Goal: Information Seeking & Learning: Check status

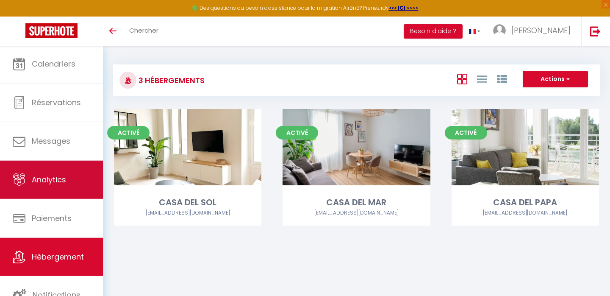
click at [62, 191] on link "Analytics" at bounding box center [51, 180] width 103 height 38
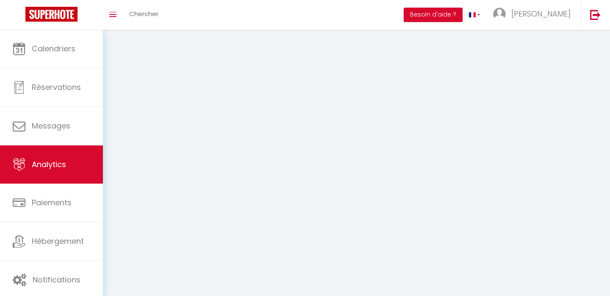
select select "2025"
select select "10"
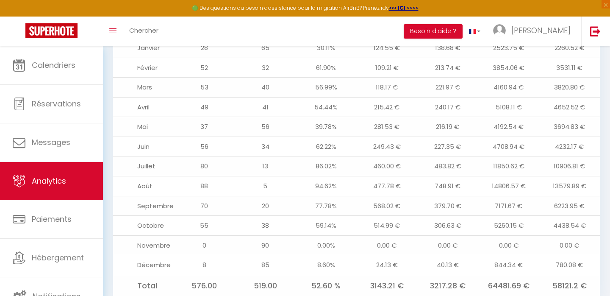
scroll to position [968, 0]
drag, startPoint x: 487, startPoint y: 257, endPoint x: 537, endPoint y: 259, distance: 50.5
click at [537, 274] on td "64481.69 €" at bounding box center [508, 285] width 61 height 22
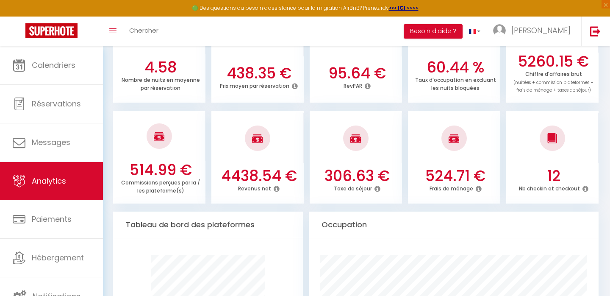
scroll to position [0, 0]
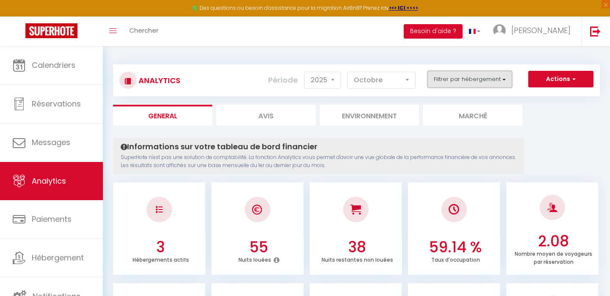
click at [496, 86] on button "Filtrer par hébergement" at bounding box center [469, 79] width 85 height 17
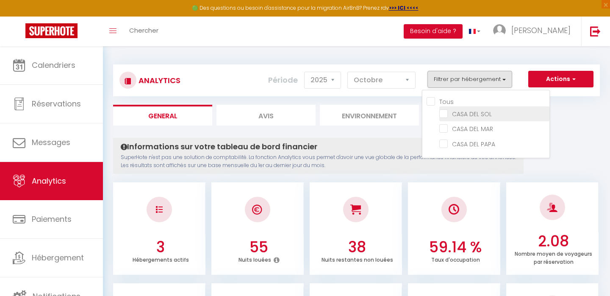
click at [465, 116] on SOL "checkbox" at bounding box center [494, 113] width 110 height 8
checkbox SOL "true"
checkbox MAR "false"
checkbox PAPA "false"
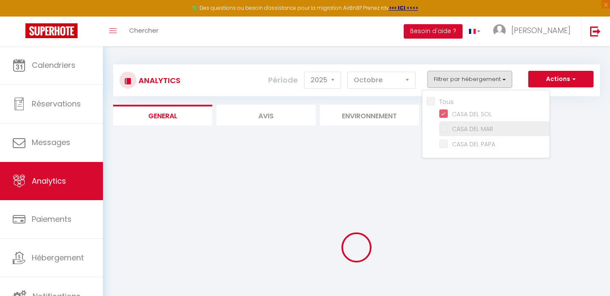
checkbox MAR "false"
checkbox PAPA "false"
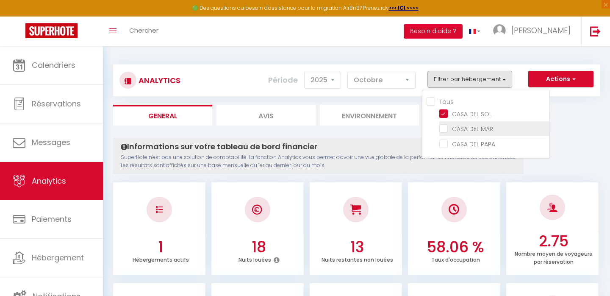
click at [463, 133] on li "CASA DEL MAR" at bounding box center [494, 128] width 110 height 15
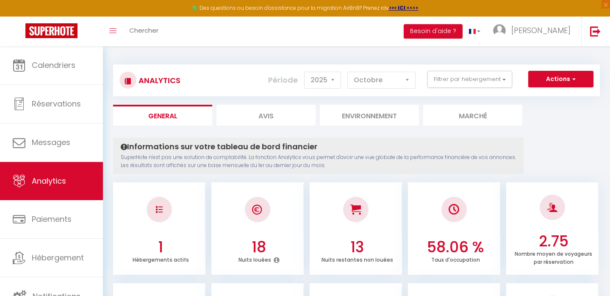
scroll to position [1, 0]
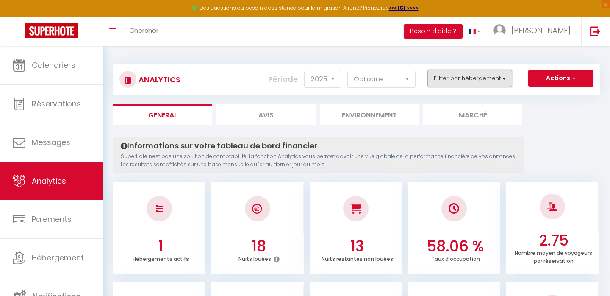
click at [493, 80] on button "Filtrer par hébergement" at bounding box center [469, 78] width 85 height 17
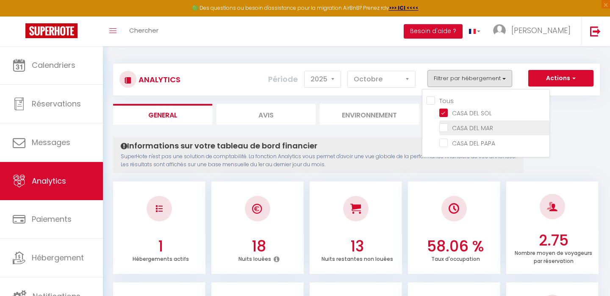
click at [445, 128] on MAR "checkbox" at bounding box center [494, 127] width 110 height 8
checkbox MAR "true"
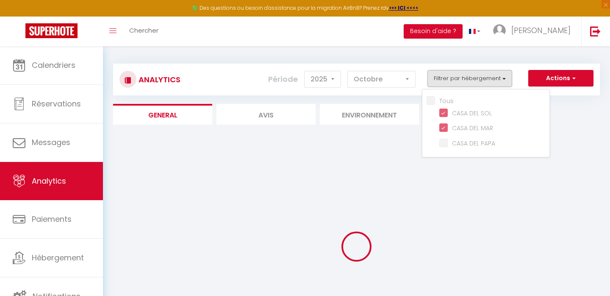
checkbox PAPA "false"
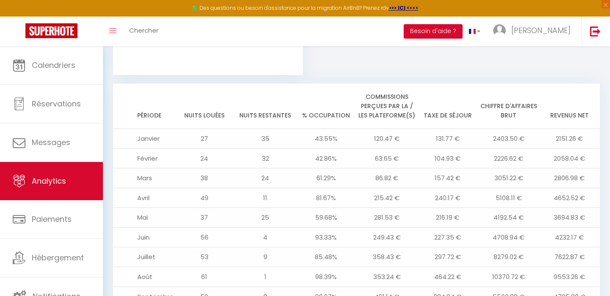
scroll to position [969, 0]
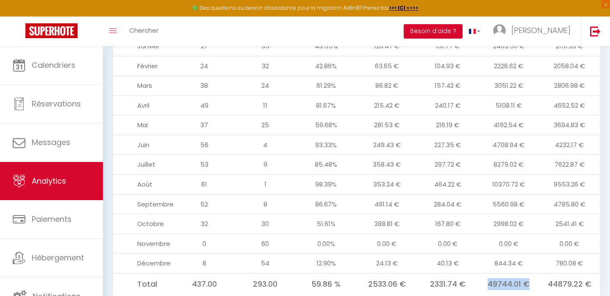
drag, startPoint x: 527, startPoint y: 254, endPoint x: 489, endPoint y: 255, distance: 38.1
click at [489, 273] on td "49744.01 €" at bounding box center [508, 284] width 61 height 22
drag, startPoint x: 489, startPoint y: 257, endPoint x: 532, endPoint y: 256, distance: 43.2
click at [532, 273] on td "49744.01 €" at bounding box center [508, 284] width 61 height 22
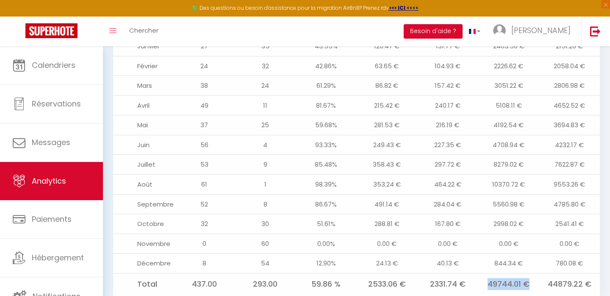
click at [532, 273] on td "49744.01 €" at bounding box center [508, 284] width 61 height 22
drag, startPoint x: 542, startPoint y: 255, endPoint x: 483, endPoint y: 255, distance: 58.4
click at [483, 273] on tr "Total 437.00 293.00 59.86 % 2533.06 € 2331.74 € 49744.01 € 44879.22 €" at bounding box center [356, 284] width 487 height 22
click at [513, 273] on td "49744.01 €" at bounding box center [508, 284] width 61 height 22
drag, startPoint x: 529, startPoint y: 257, endPoint x: 484, endPoint y: 260, distance: 45.4
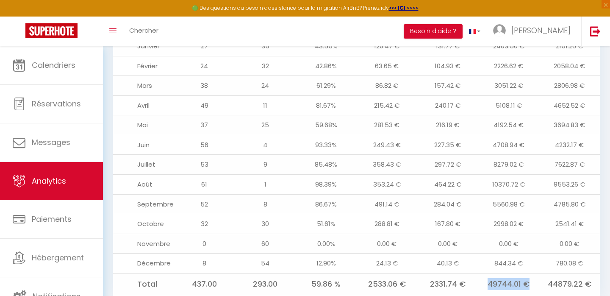
click at [484, 273] on td "49744.01 €" at bounding box center [508, 284] width 61 height 22
click at [504, 273] on td "49744.01 €" at bounding box center [508, 284] width 61 height 22
drag, startPoint x: 489, startPoint y: 256, endPoint x: 532, endPoint y: 256, distance: 43.2
click at [532, 273] on td "49744.01 €" at bounding box center [508, 284] width 61 height 22
click at [543, 273] on td "44879.22 €" at bounding box center [569, 284] width 61 height 22
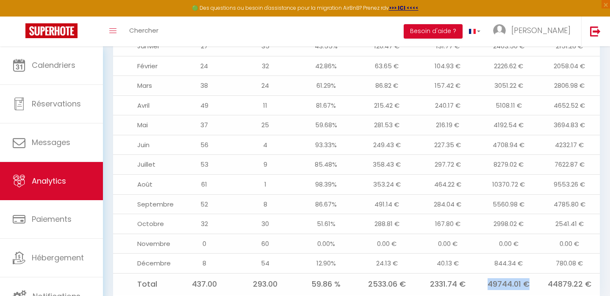
drag, startPoint x: 532, startPoint y: 256, endPoint x: 482, endPoint y: 256, distance: 49.6
click at [482, 273] on td "49744.01 €" at bounding box center [508, 284] width 61 height 22
click at [480, 273] on td "49744.01 €" at bounding box center [508, 284] width 61 height 22
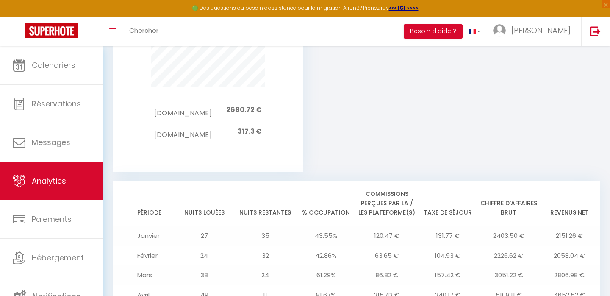
scroll to position [774, 0]
